Goal: Check status: Check status

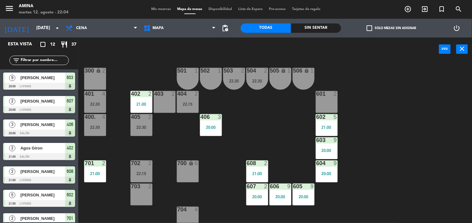
scroll to position [171, 0]
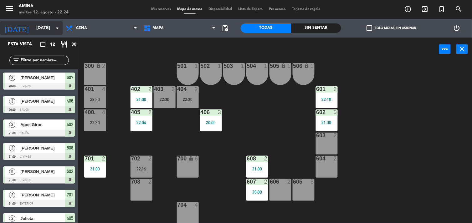
click at [36, 27] on input "[DATE]" at bounding box center [62, 28] width 59 height 11
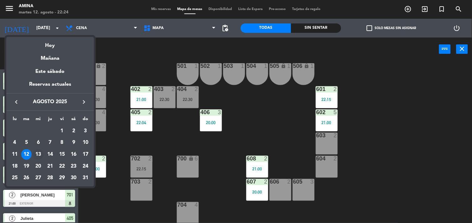
click at [39, 155] on div "13" at bounding box center [38, 154] width 11 height 11
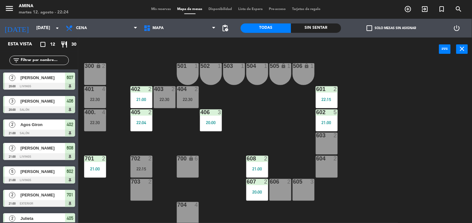
type input "mié. 13 ago."
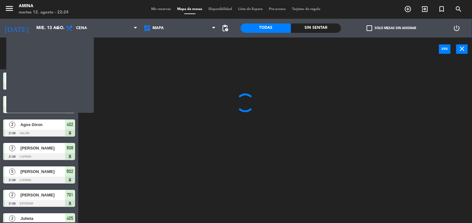
scroll to position [0, 0]
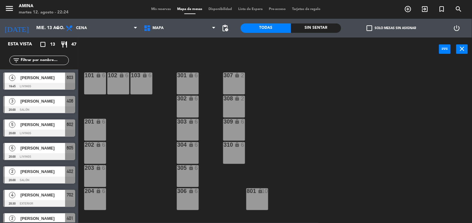
click at [154, 9] on span "Mis reservas" at bounding box center [161, 9] width 26 height 3
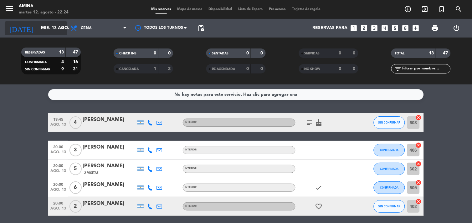
click at [49, 30] on input "mié. 13 ago." at bounding box center [67, 28] width 59 height 11
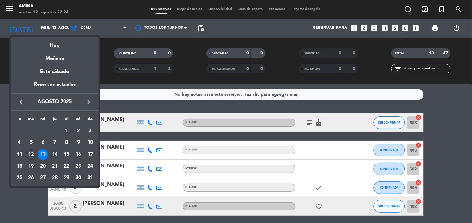
click at [57, 154] on div "14" at bounding box center [54, 154] width 11 height 11
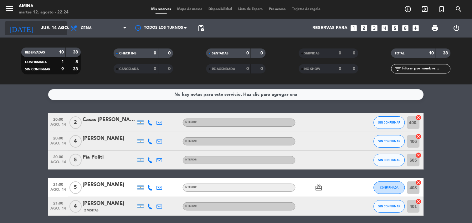
click at [55, 33] on input "jue. 14 ago." at bounding box center [67, 28] width 59 height 11
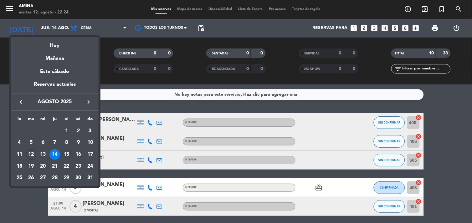
click at [66, 155] on div "15" at bounding box center [66, 154] width 11 height 11
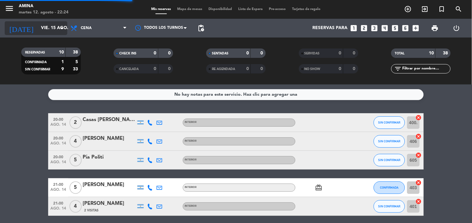
click at [48, 26] on input "vie. 15 ago." at bounding box center [67, 28] width 59 height 11
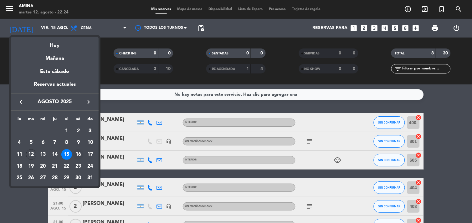
click at [79, 154] on div "16" at bounding box center [78, 154] width 11 height 11
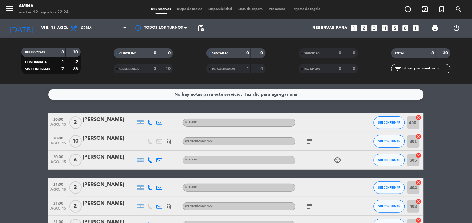
type input "sáb. 16 ago."
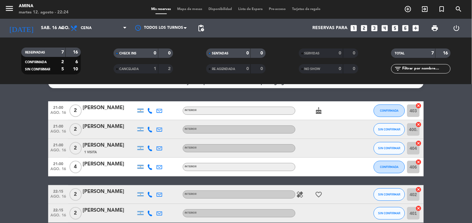
scroll to position [10, 0]
